Goal: Task Accomplishment & Management: Complete application form

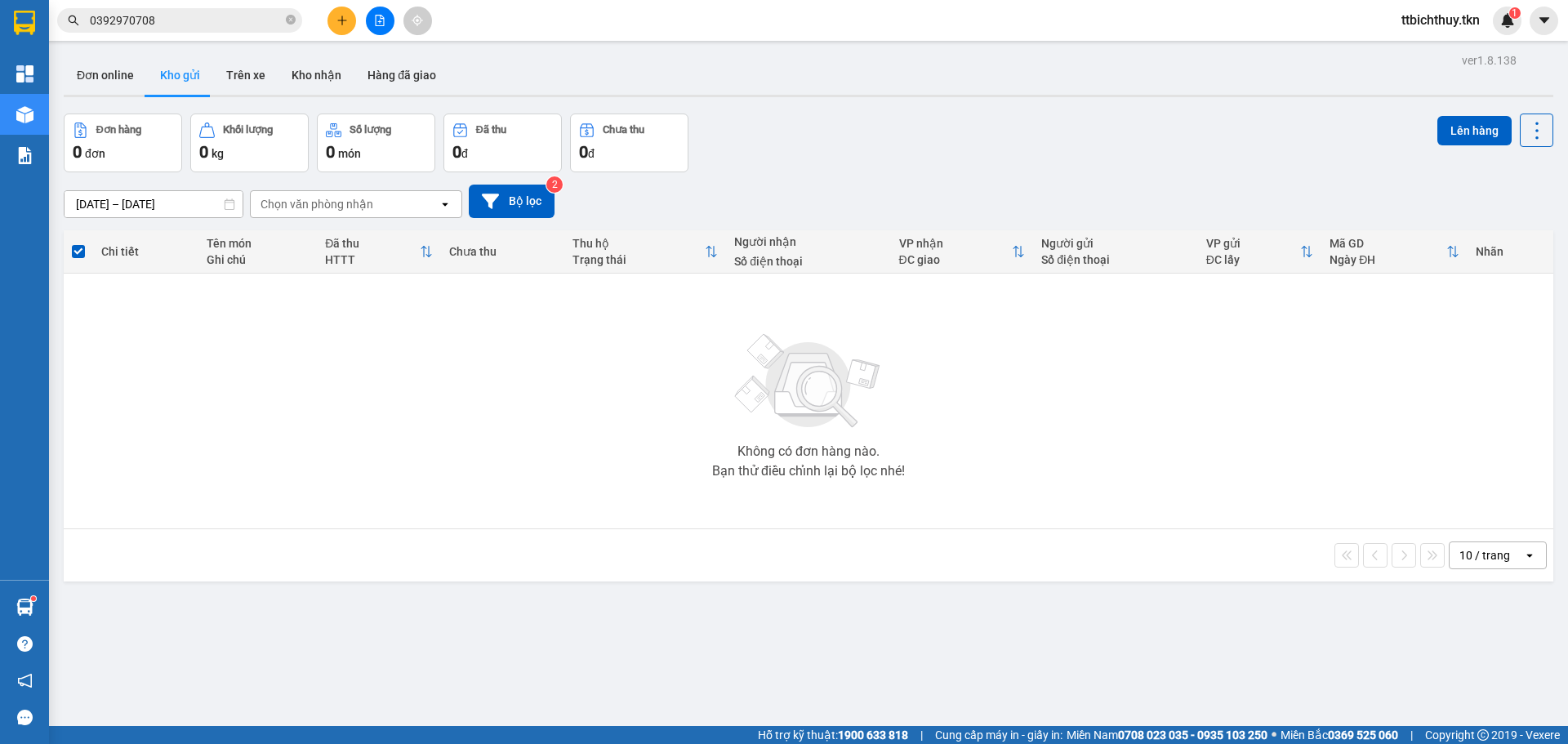
click at [231, 17] on input "0392970708" at bounding box center [186, 20] width 193 height 18
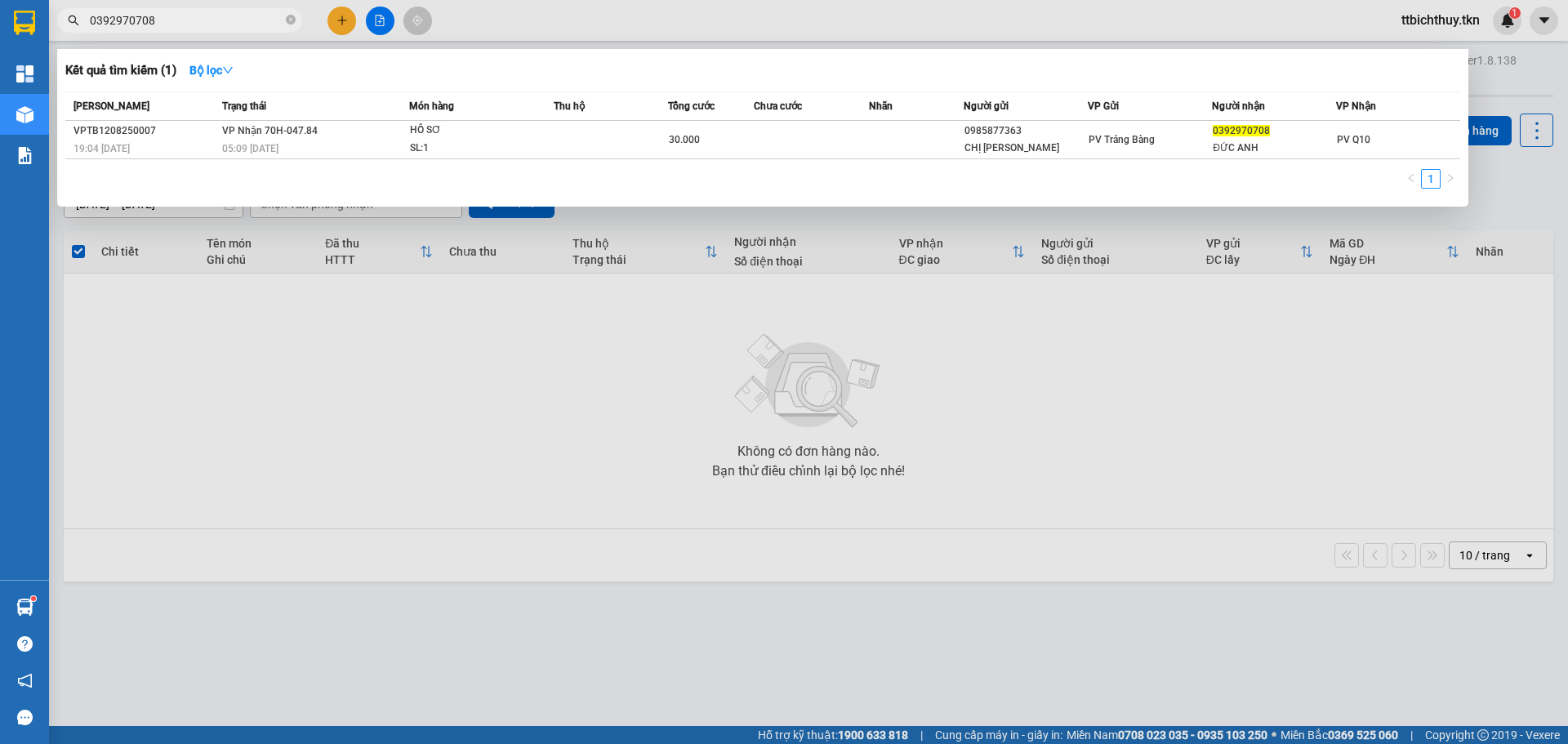
click at [231, 17] on input "0392970708" at bounding box center [186, 20] width 193 height 18
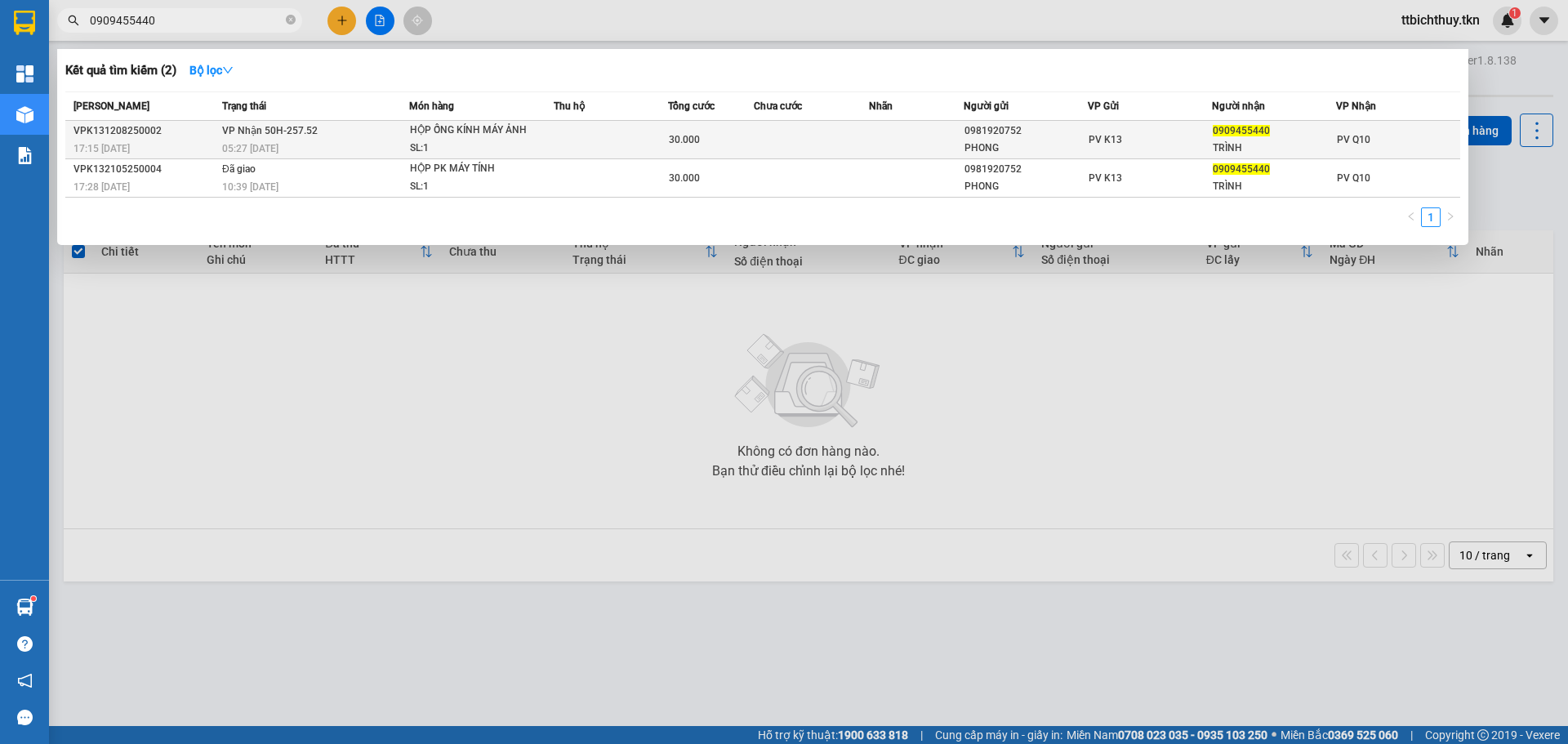
type input "0909455440"
click at [929, 154] on td at bounding box center [916, 140] width 96 height 39
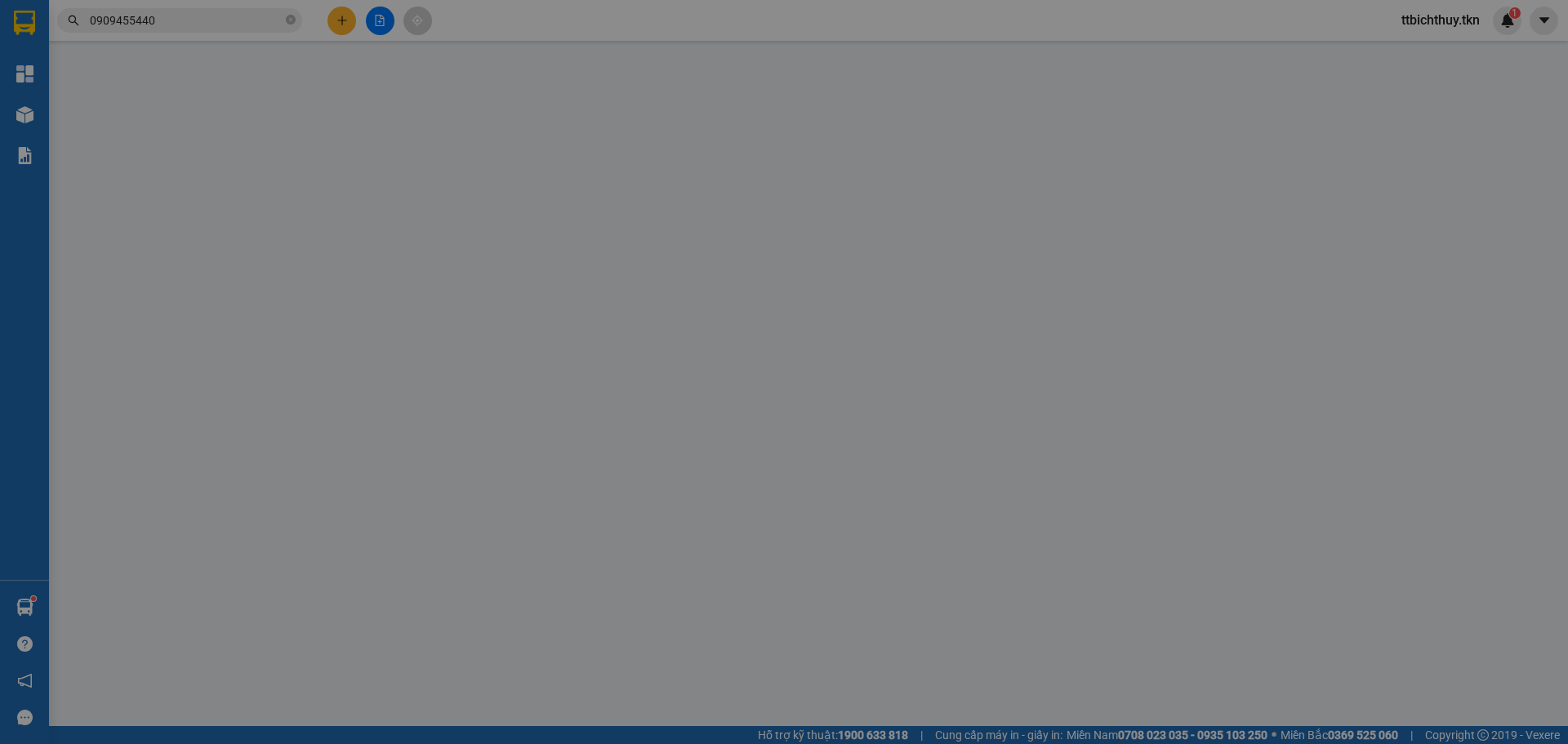
type input "0981920752"
type input "PHONG"
type input "0909455440"
type input "TRÌNH"
type input "30.000"
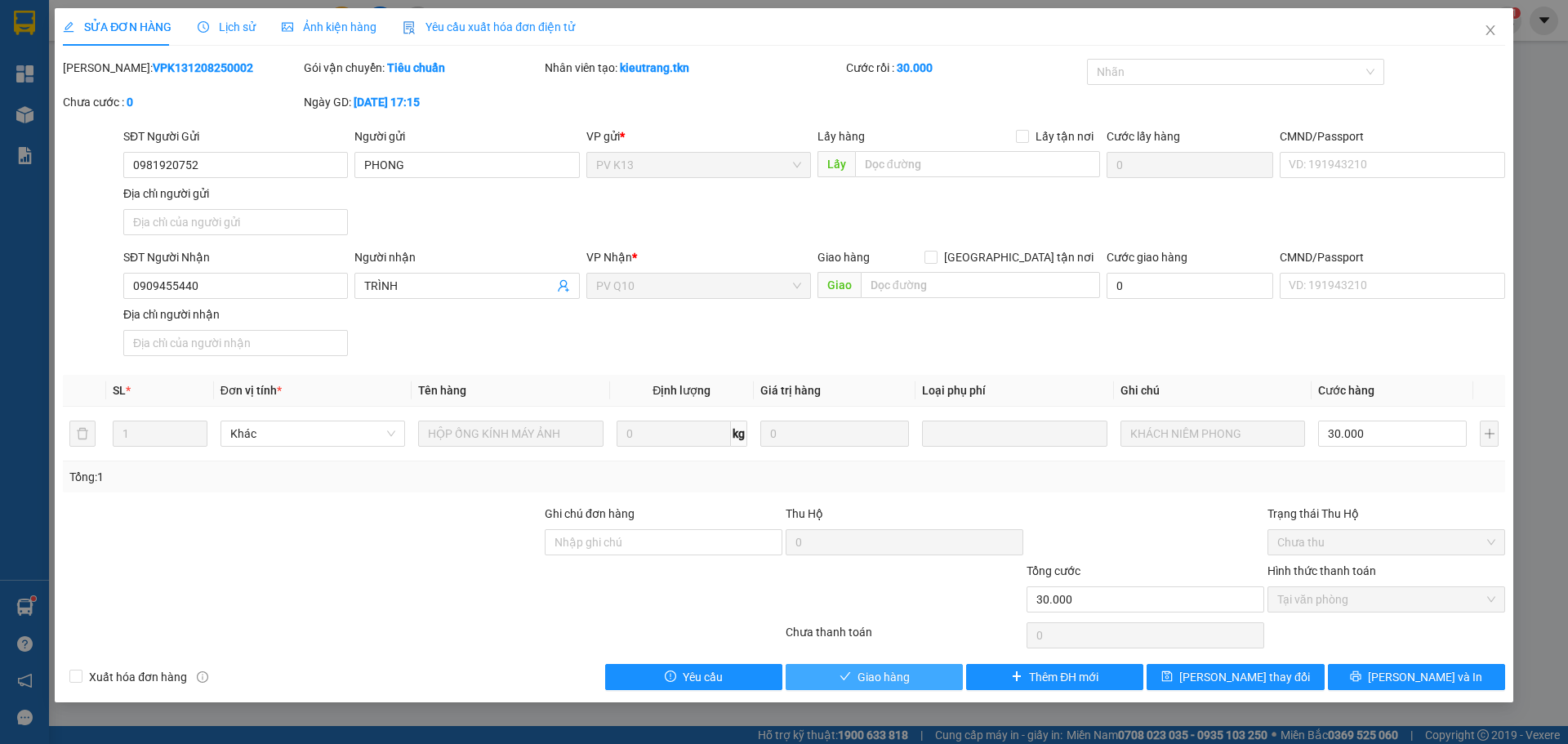
click at [876, 666] on button "Giao hàng" at bounding box center [874, 676] width 177 height 26
